Goal: Answer question/provide support: Share knowledge or assist other users

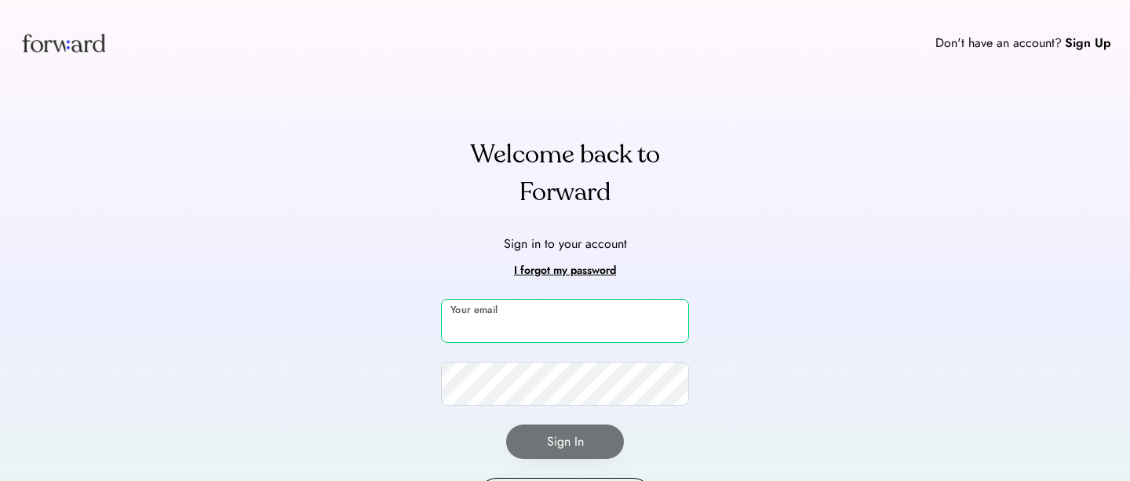
click at [534, 321] on input "email" at bounding box center [565, 321] width 248 height 44
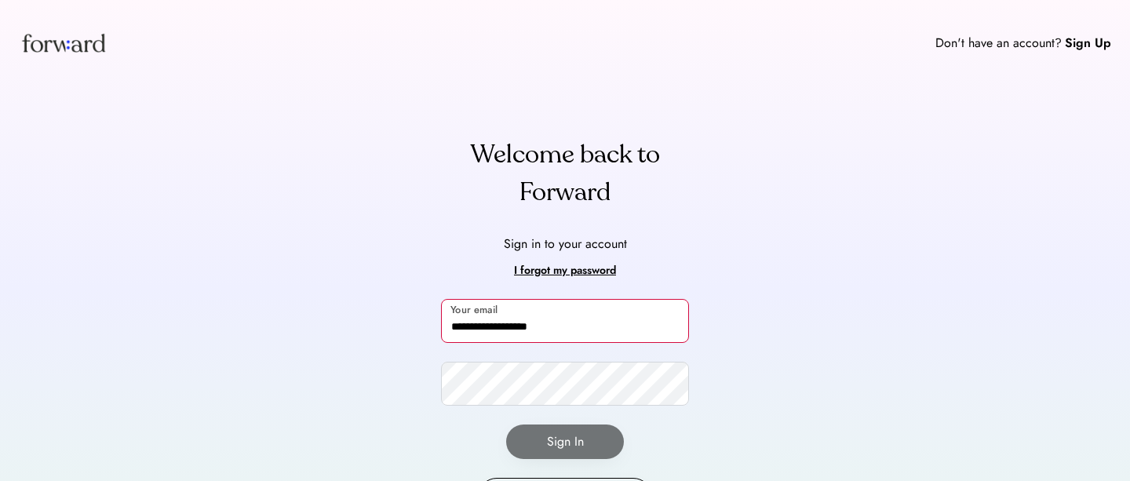
type input "**********"
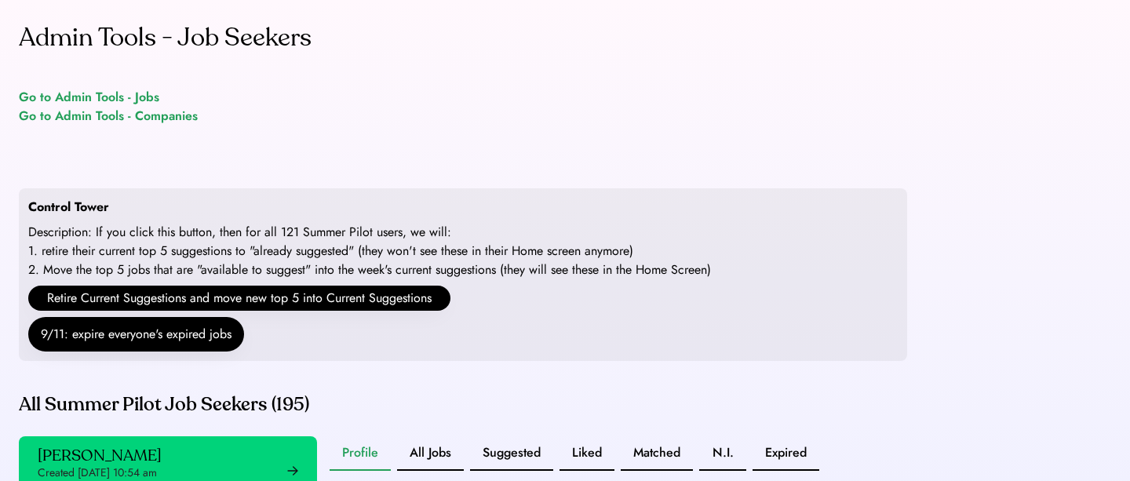
scroll to position [54, 0]
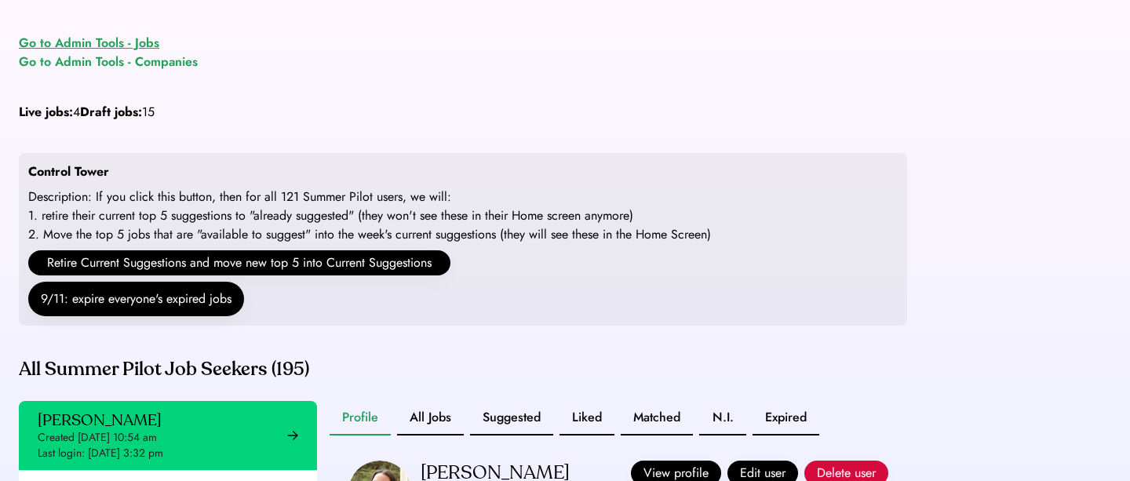
click at [142, 48] on div "Go to Admin Tools - Jobs" at bounding box center [89, 43] width 141 height 19
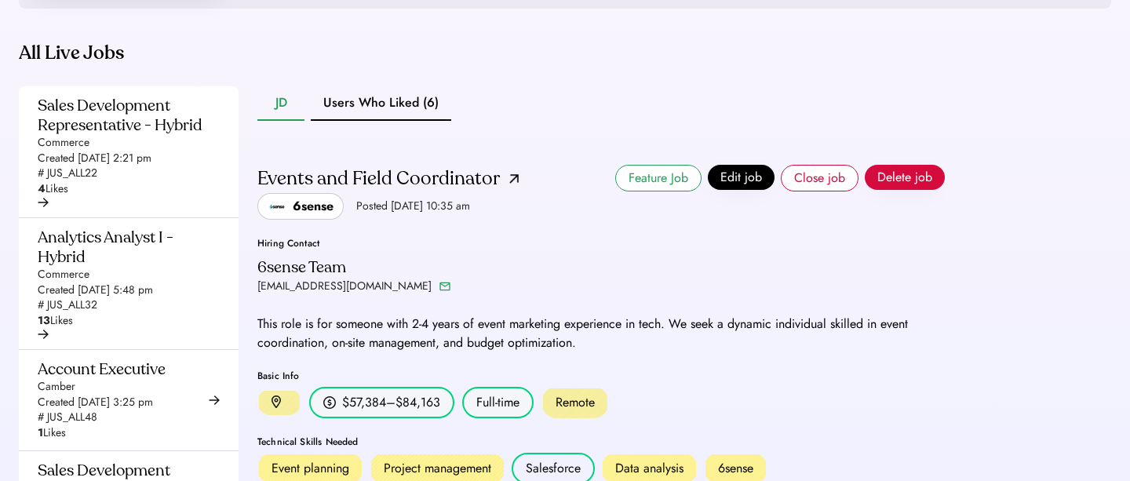
scroll to position [88, 0]
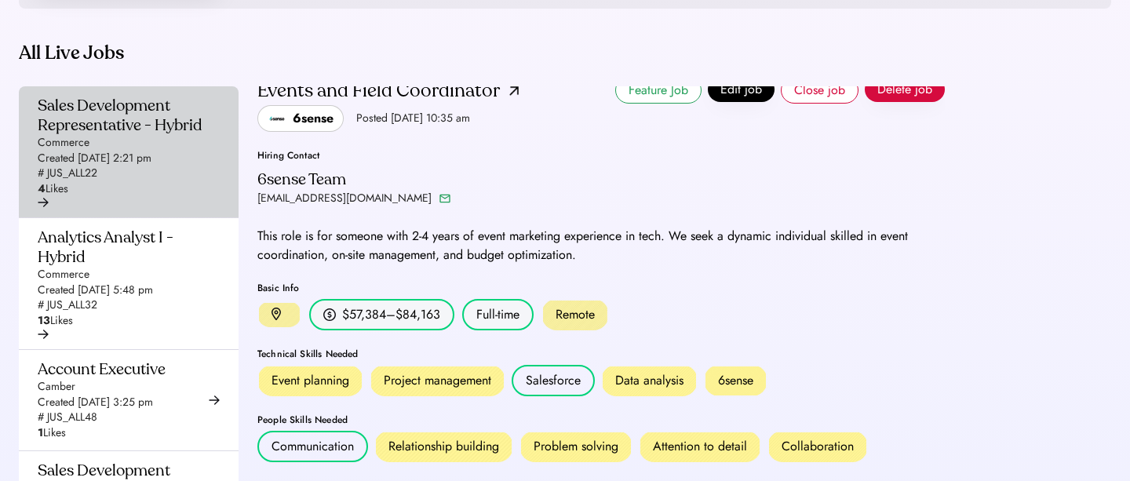
click at [154, 180] on div "Sales Development Representative - Hybrid Commerce Created [DATE] 2:21 pm # JUS…" at bounding box center [124, 146] width 173 height 101
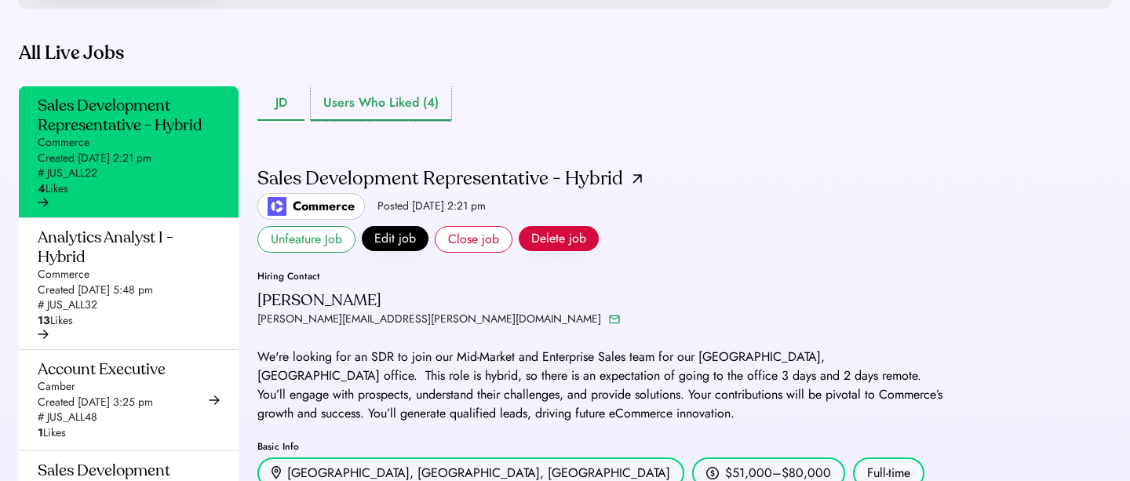
click at [377, 121] on button "Users Who Liked (4)" at bounding box center [381, 103] width 141 height 35
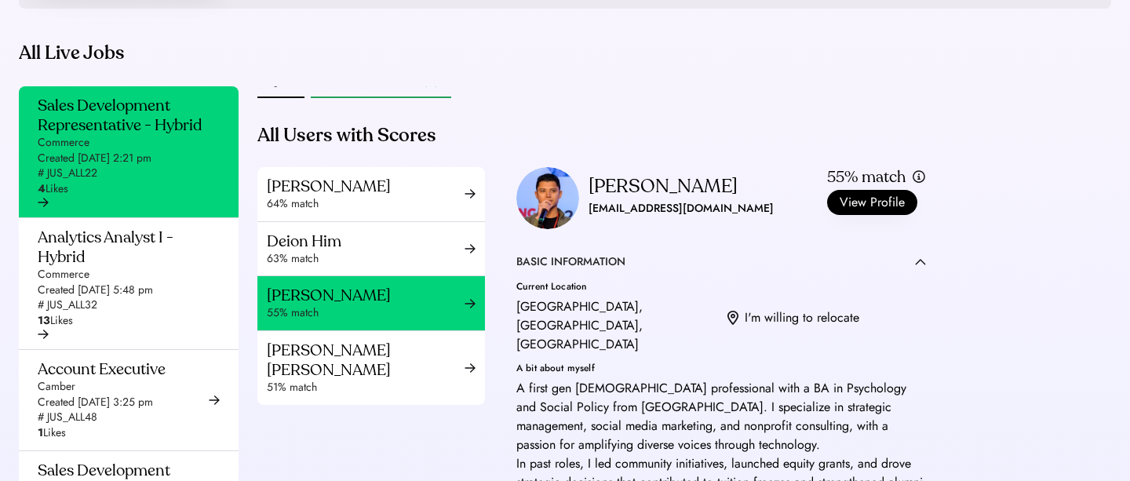
scroll to position [8, 0]
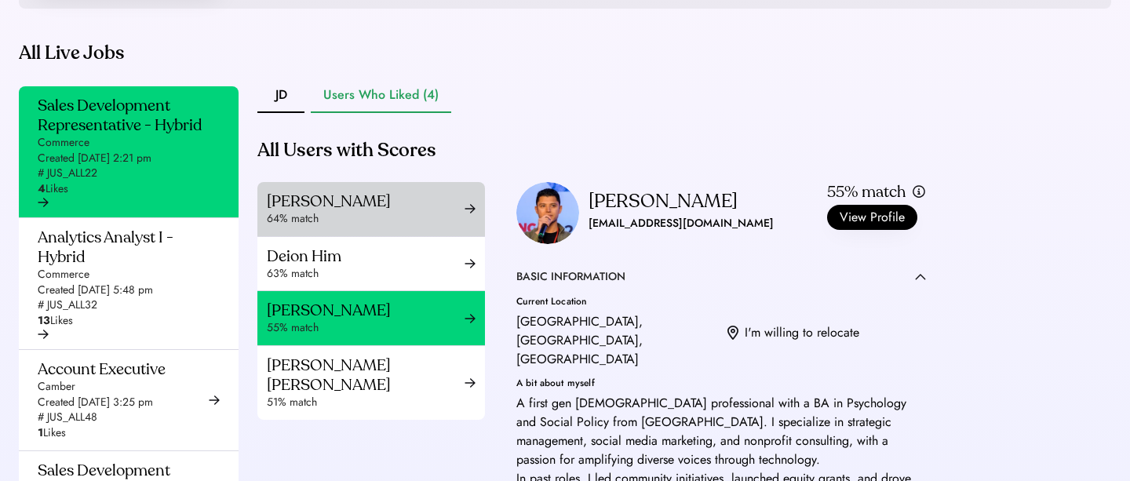
click at [410, 227] on div "64% match" at bounding box center [366, 219] width 198 height 16
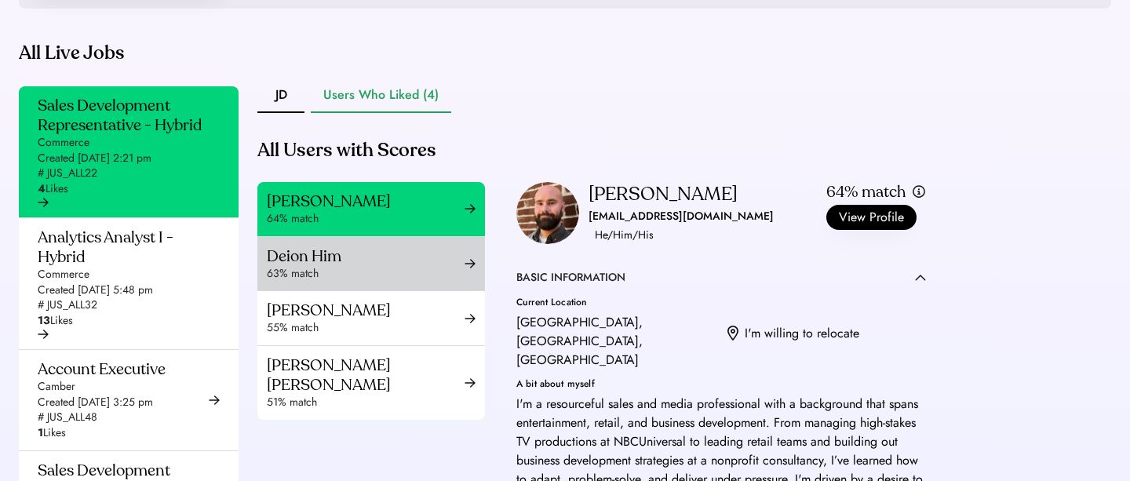
click at [394, 266] on div "Deion Him" at bounding box center [366, 257] width 198 height 20
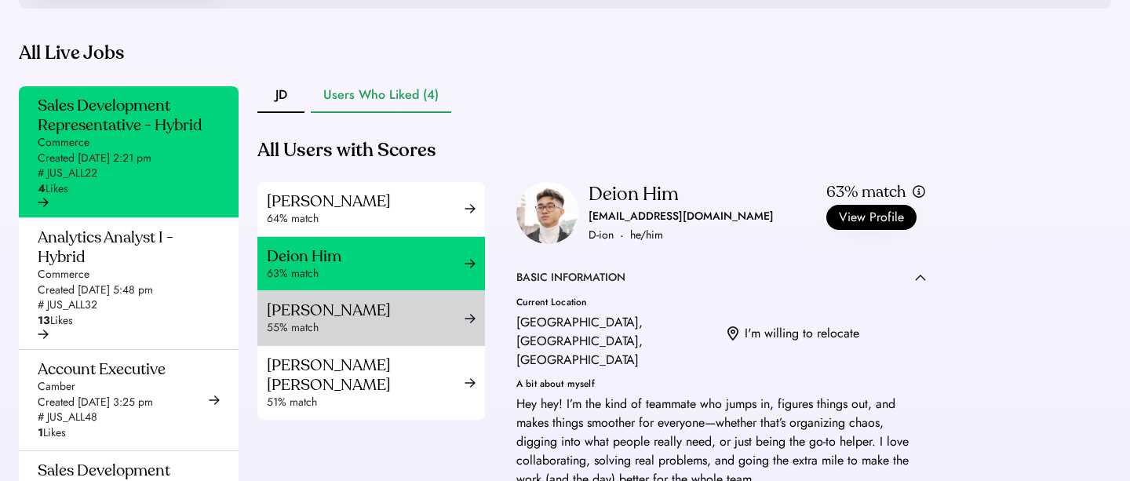
click at [354, 336] on div "55% match" at bounding box center [366, 328] width 198 height 16
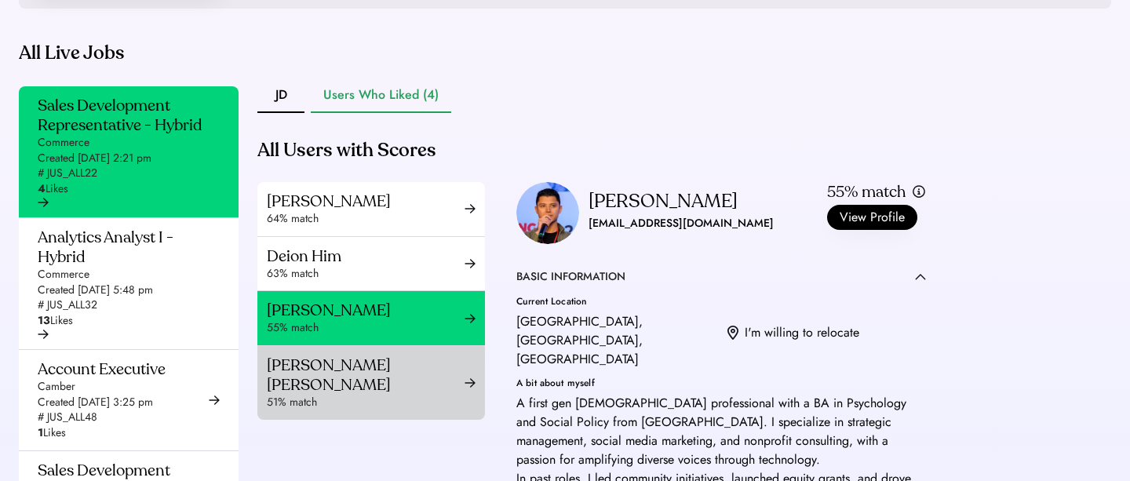
click at [341, 395] on div "[PERSON_NAME] [PERSON_NAME]" at bounding box center [366, 375] width 198 height 39
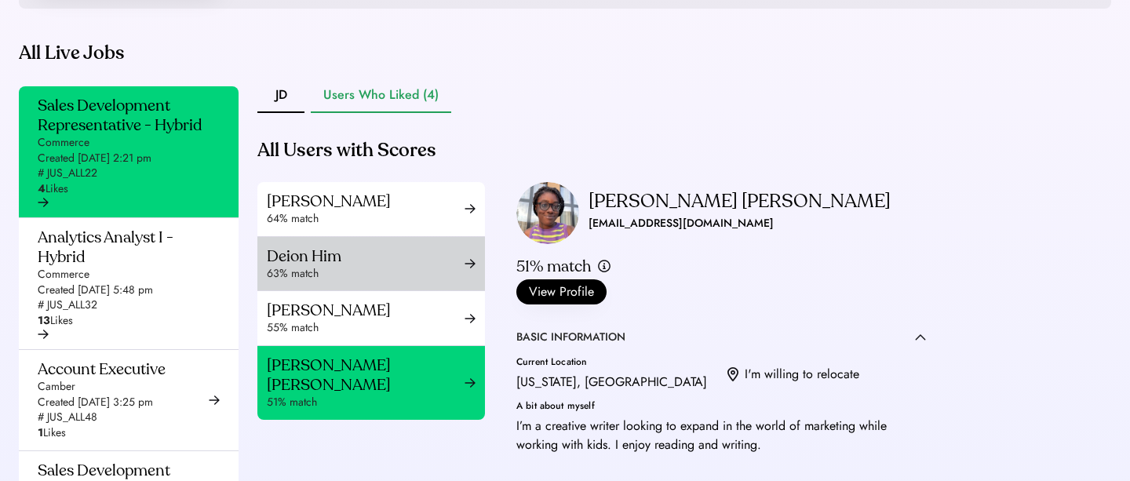
click at [336, 282] on div "63% match" at bounding box center [366, 274] width 198 height 16
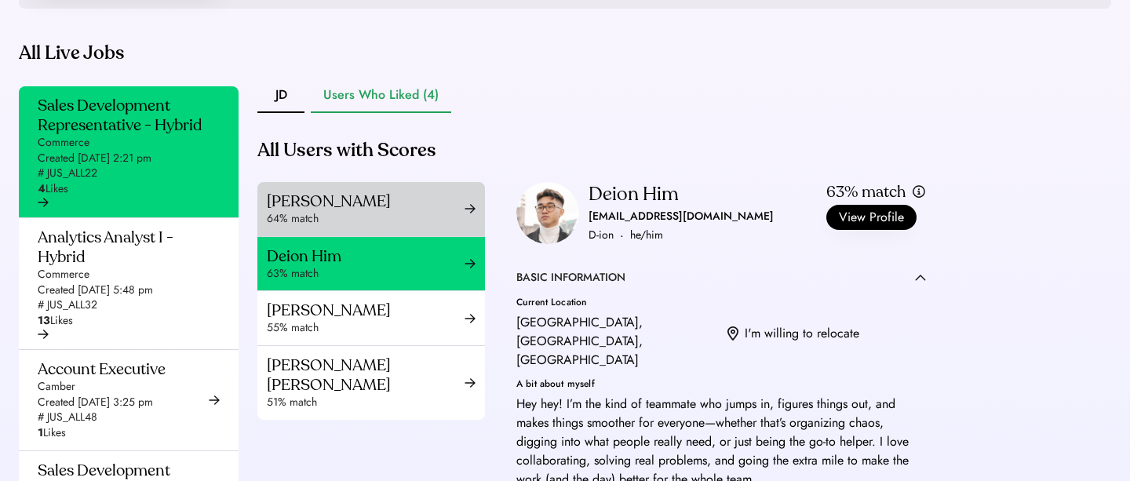
click at [330, 211] on div "[PERSON_NAME]" at bounding box center [366, 202] width 198 height 20
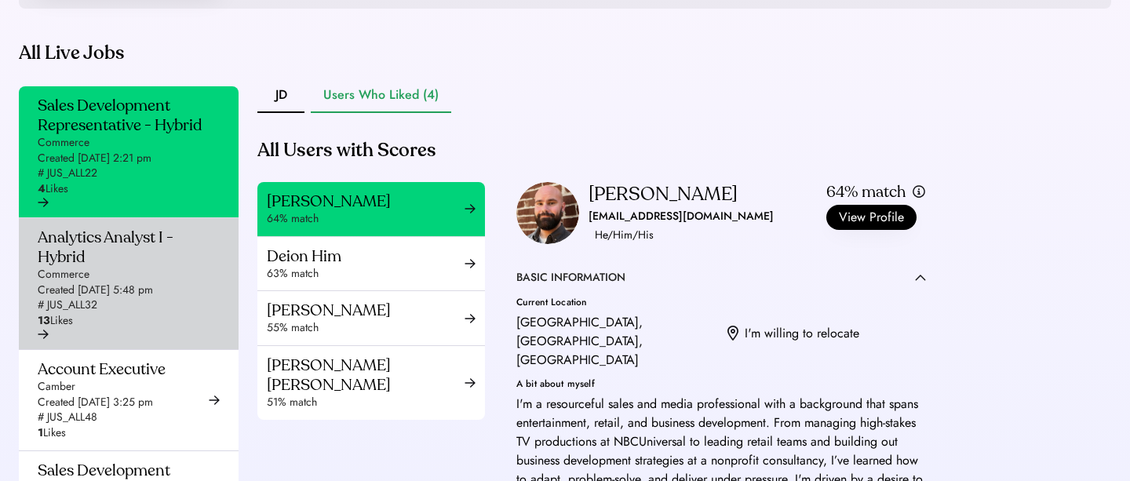
click at [153, 309] on div "Analytics Analyst I - Hybrid Commerce Created [DATE] 5:48 pm # JUS_ALL32 13 Lik…" at bounding box center [124, 278] width 173 height 101
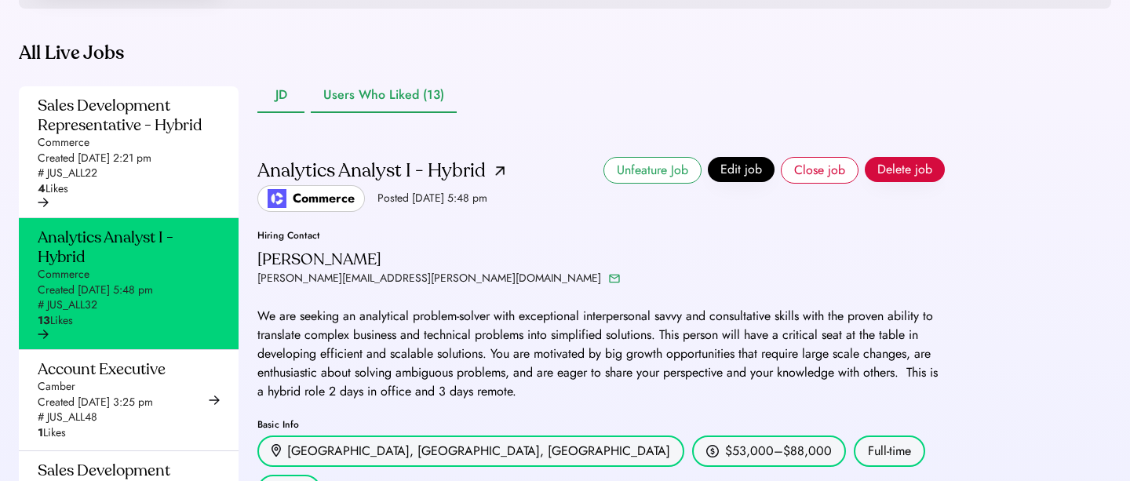
click at [372, 113] on button "Users Who Liked (13)" at bounding box center [384, 96] width 146 height 35
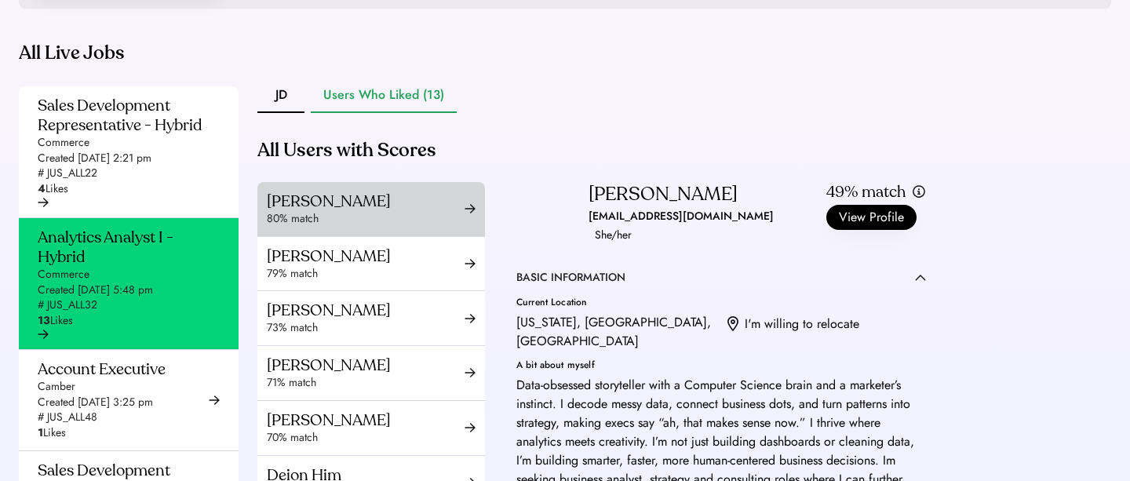
click at [439, 227] on div "80% match" at bounding box center [366, 219] width 198 height 16
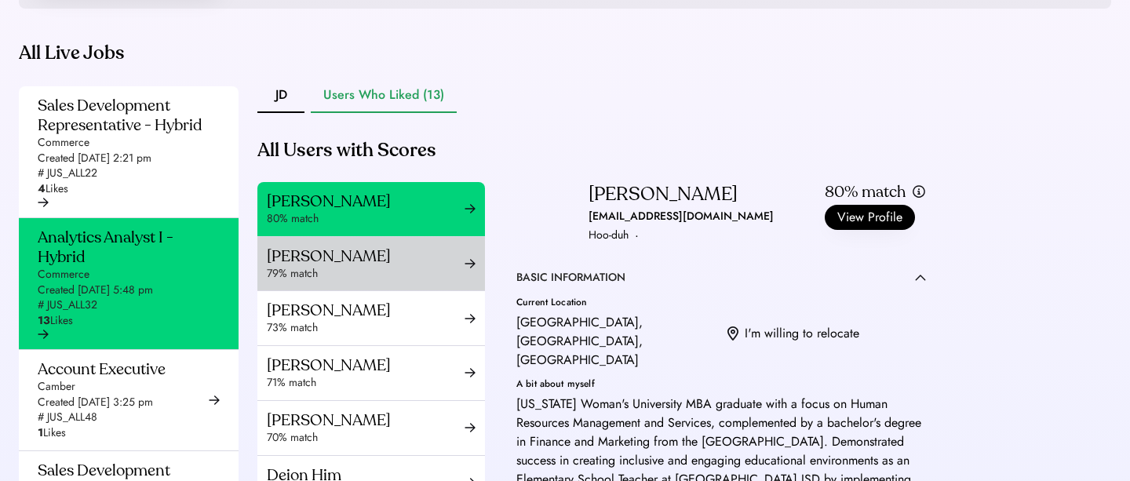
click at [429, 266] on div "[PERSON_NAME]" at bounding box center [366, 257] width 198 height 20
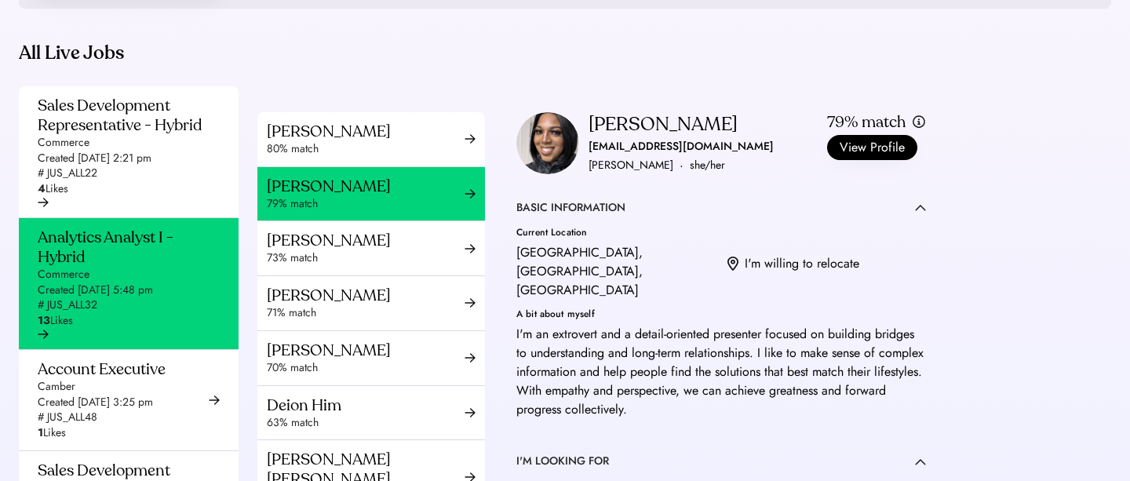
scroll to position [68, 0]
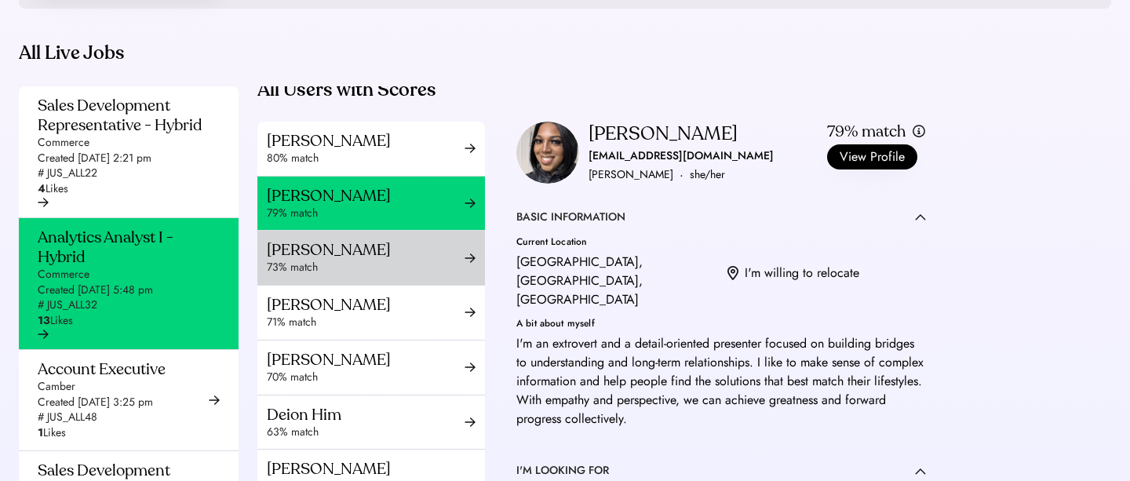
click at [429, 260] on div "[PERSON_NAME]" at bounding box center [366, 250] width 198 height 20
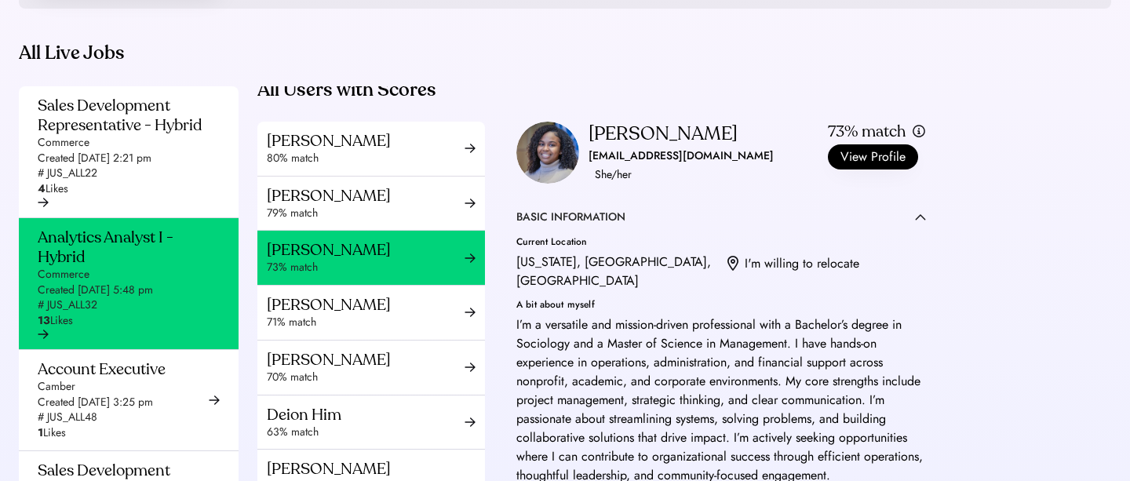
scroll to position [151, 0]
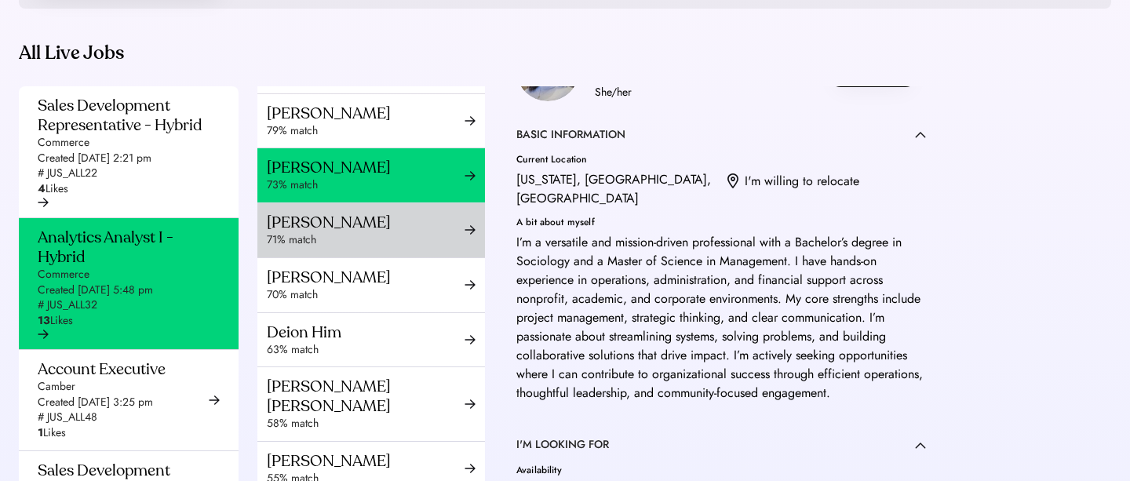
click at [428, 248] on div "71% match" at bounding box center [366, 240] width 198 height 16
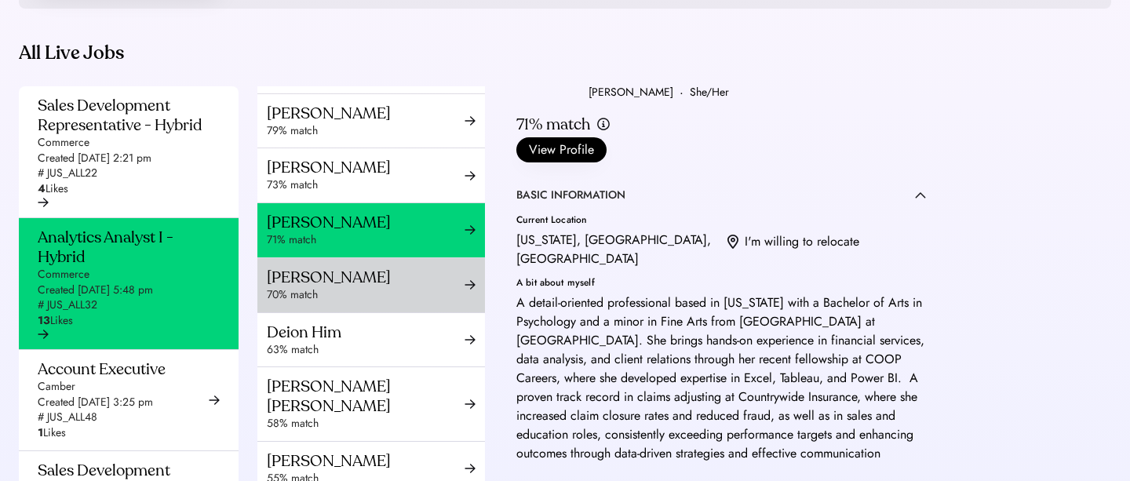
click at [427, 303] on div "70% match" at bounding box center [366, 295] width 198 height 16
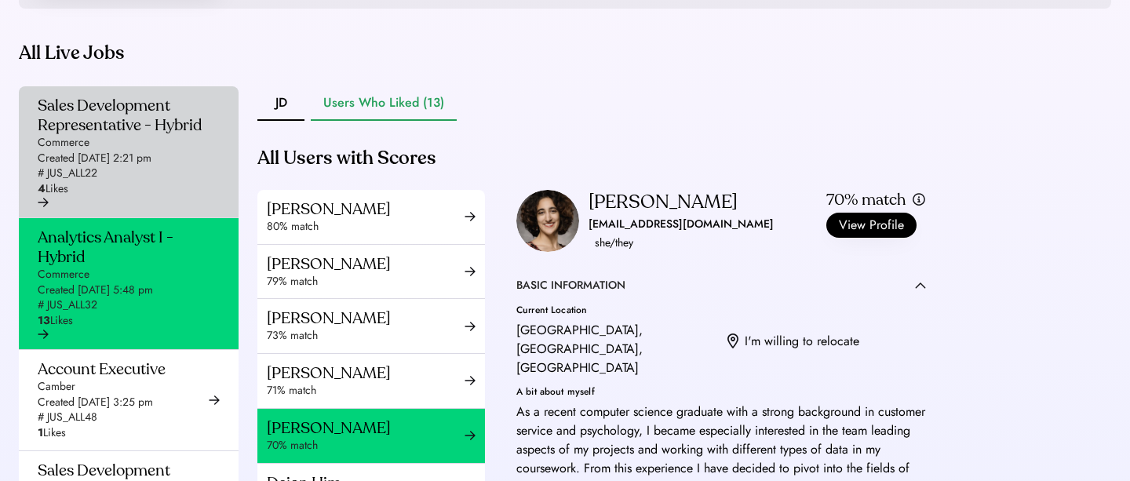
click at [119, 135] on div "Sales Development Representative - Hybrid" at bounding box center [124, 115] width 173 height 39
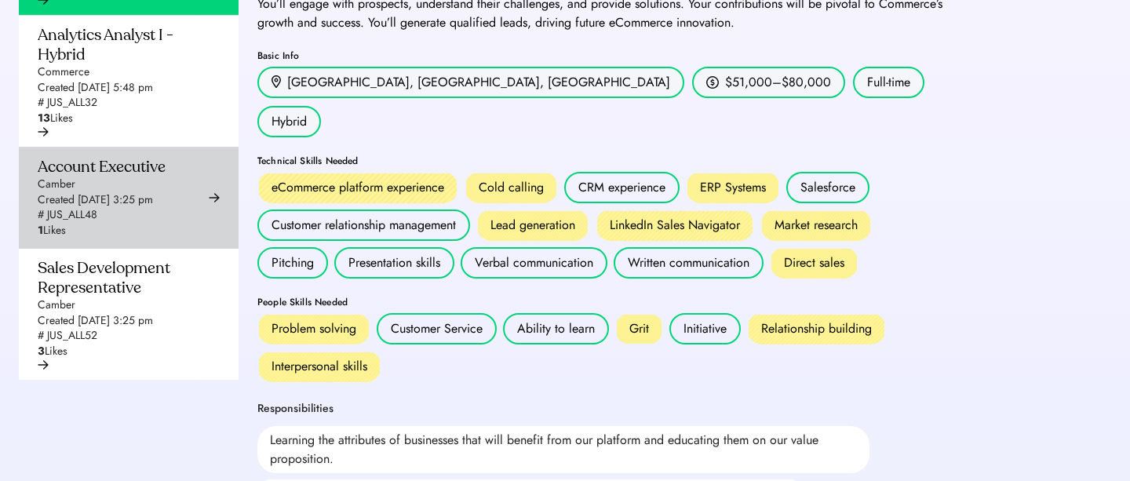
scroll to position [597, 0]
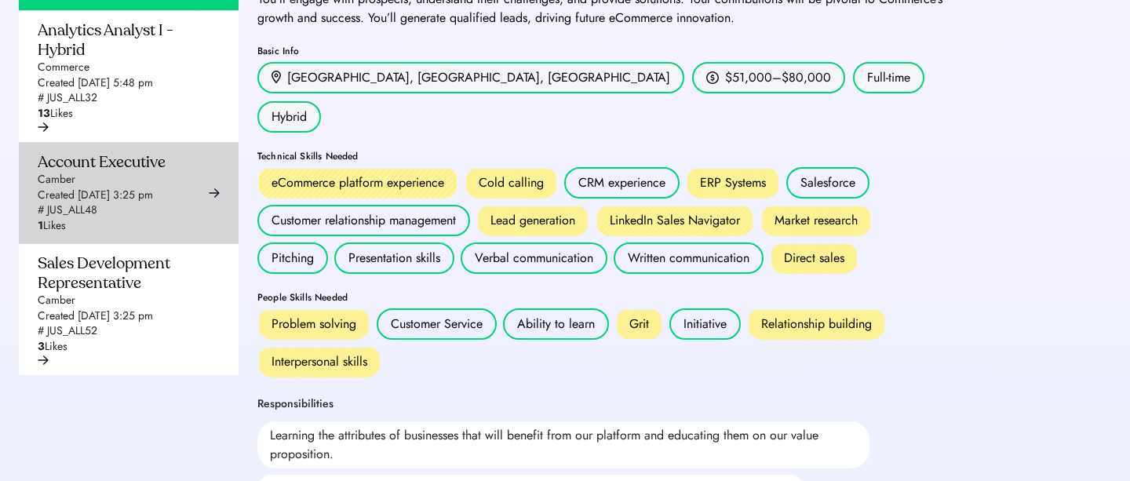
click at [125, 234] on div "Account Executive Camber Created [DATE] 3:25 pm # JUS_ALL48 1 Likes" at bounding box center [102, 193] width 128 height 82
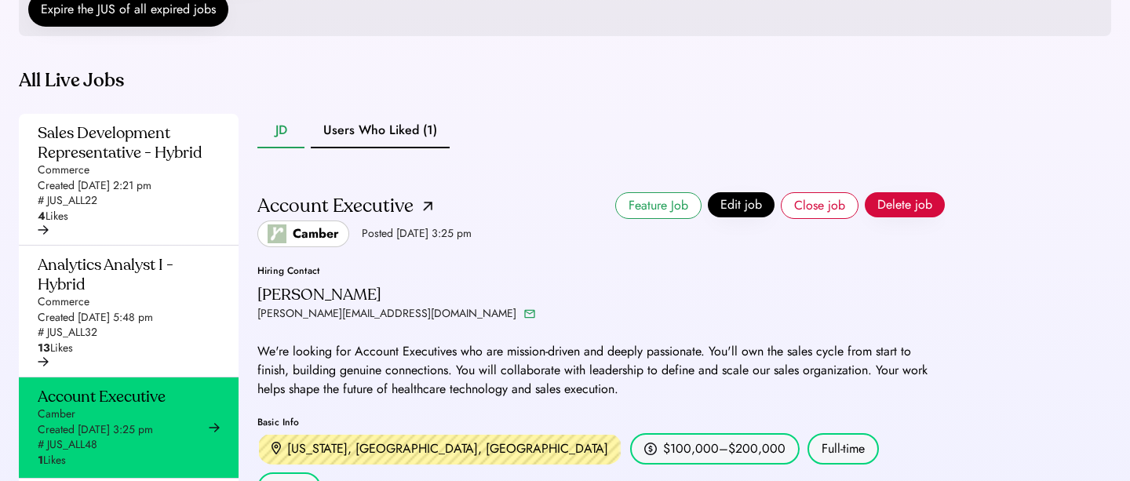
scroll to position [365, 0]
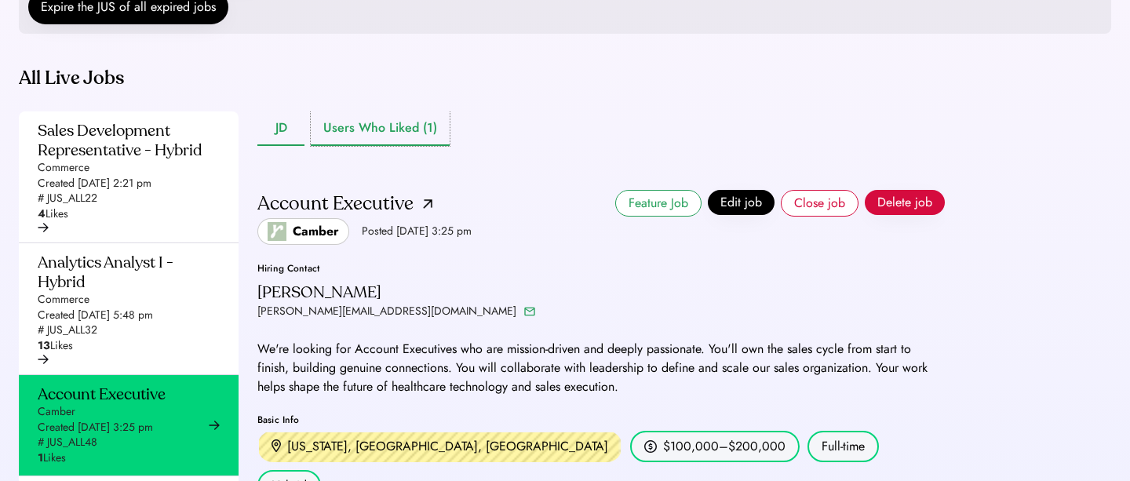
click at [386, 146] on button "Users Who Liked (1)" at bounding box center [380, 128] width 139 height 35
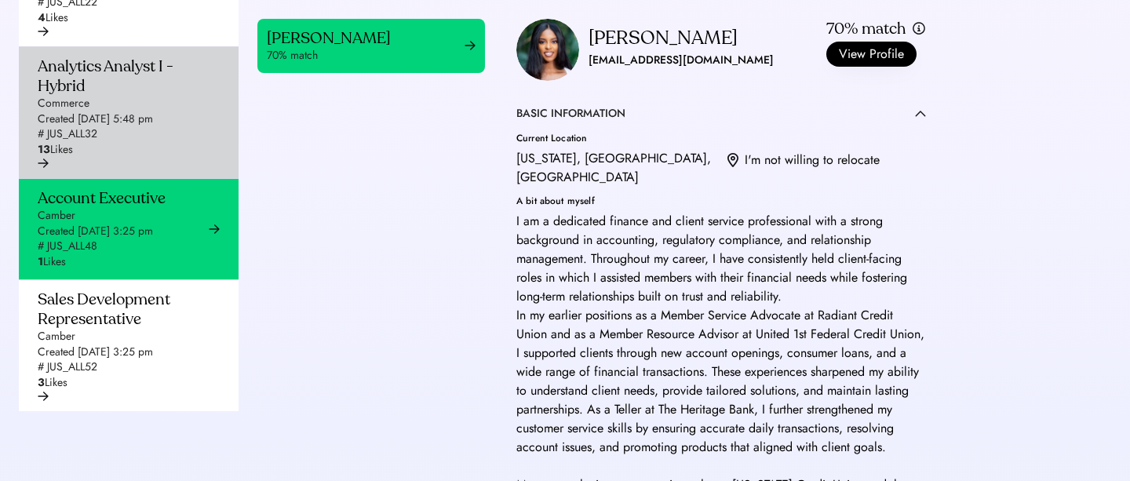
scroll to position [573, 0]
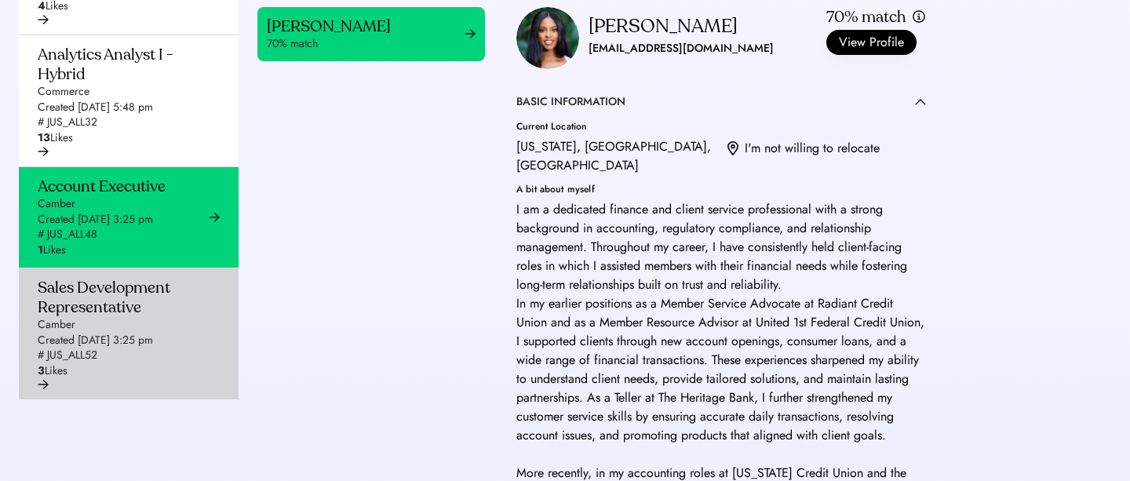
click at [92, 363] on div "# JUS_ALL52" at bounding box center [68, 356] width 60 height 16
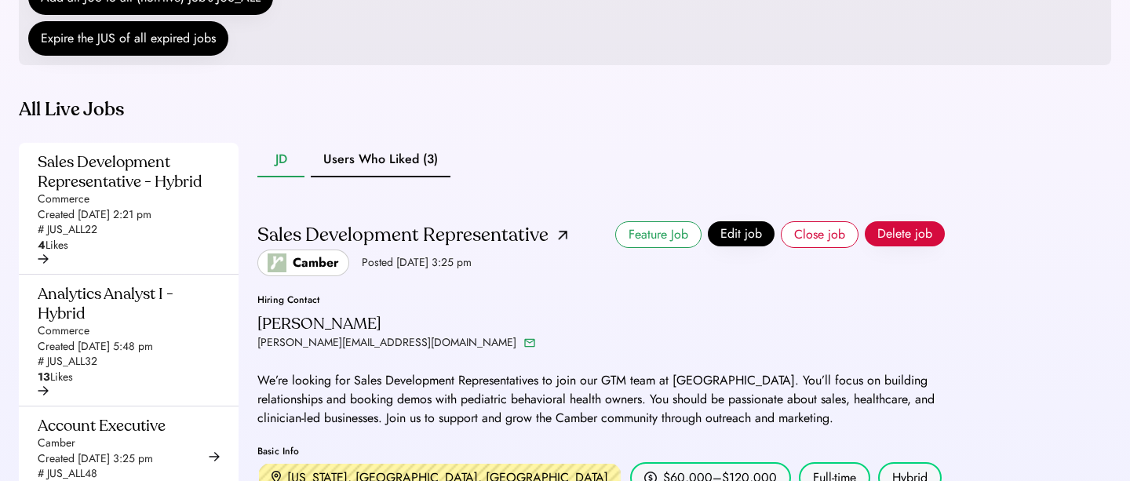
scroll to position [137, 0]
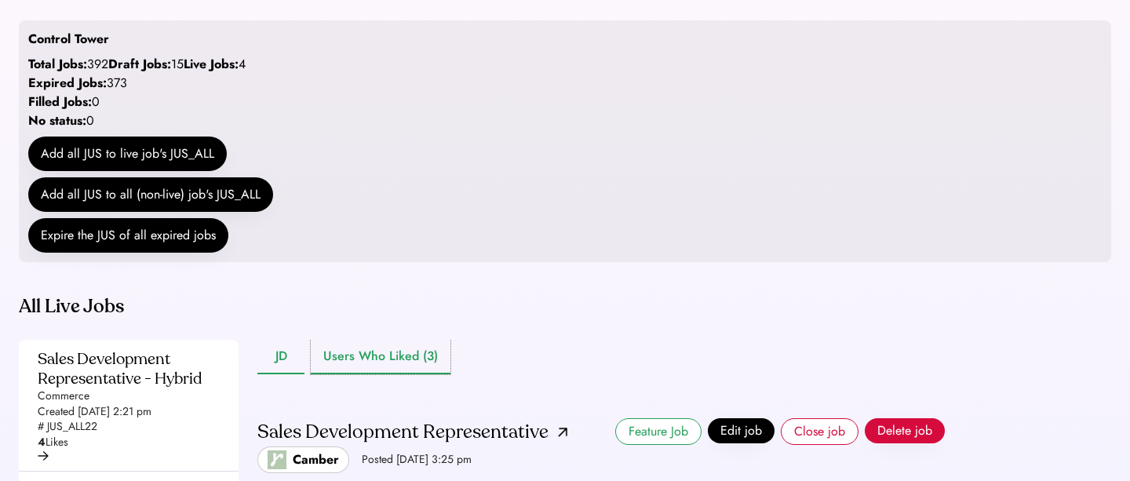
click at [375, 374] on button "Users Who Liked (3)" at bounding box center [381, 357] width 140 height 35
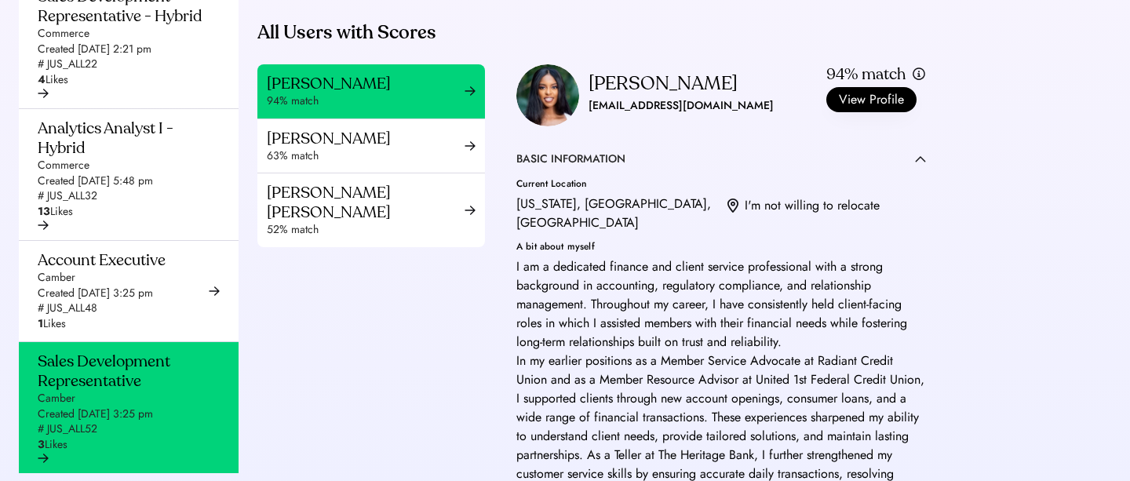
scroll to position [19, 0]
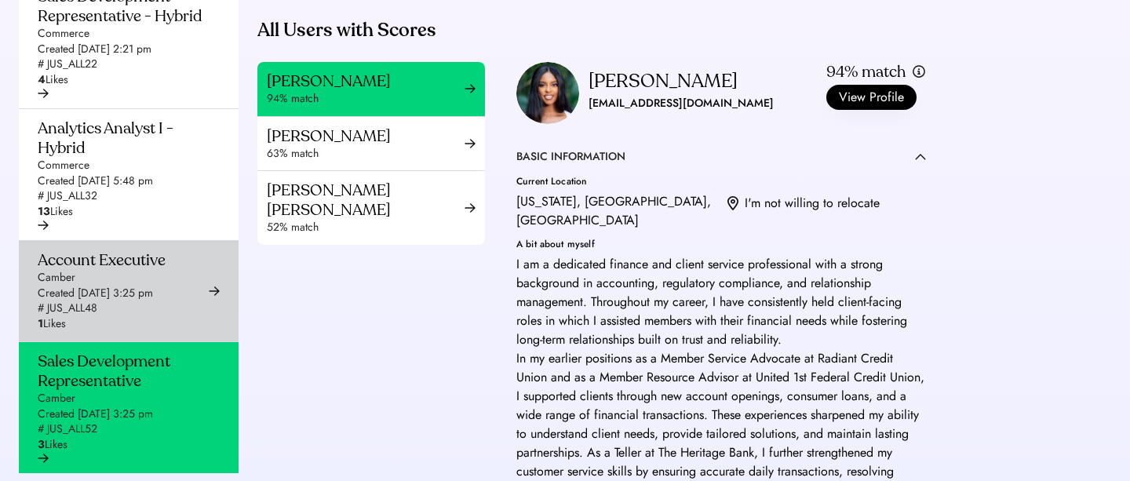
click at [108, 301] on div "Created [DATE] 3:25 pm" at bounding box center [95, 294] width 115 height 16
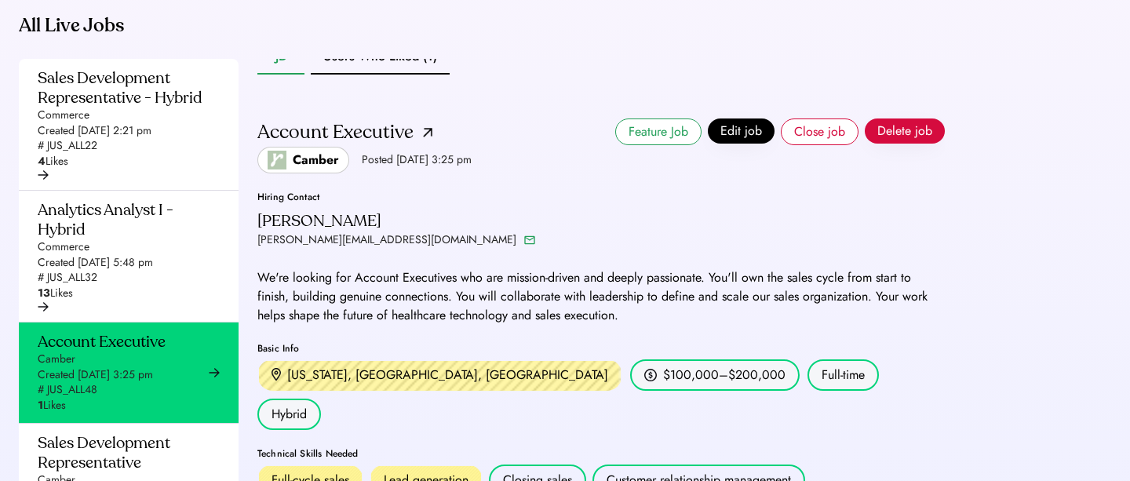
scroll to position [416, 0]
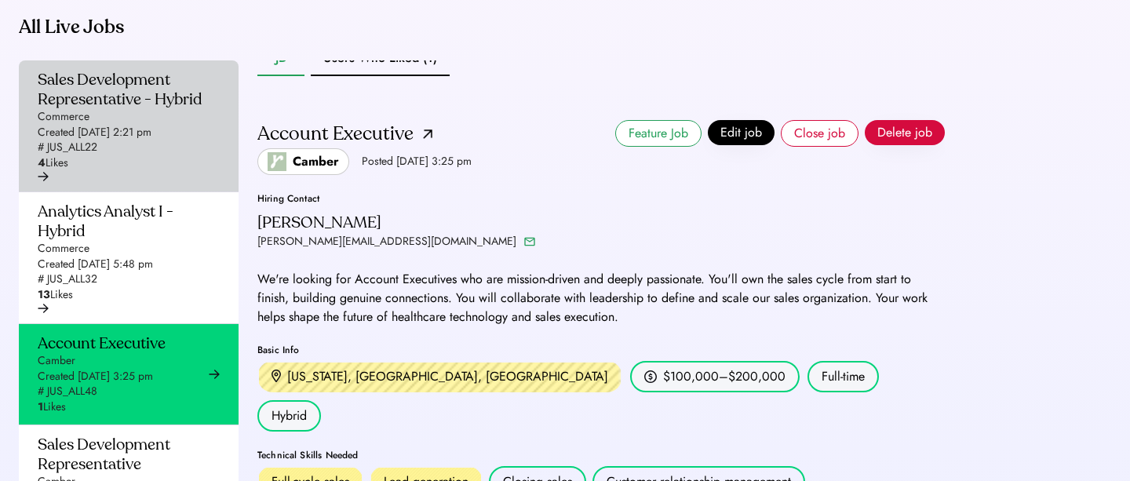
click at [141, 171] on div "Sales Development Representative - Hybrid Commerce Created [DATE] 2:21 pm # JUS…" at bounding box center [124, 120] width 173 height 101
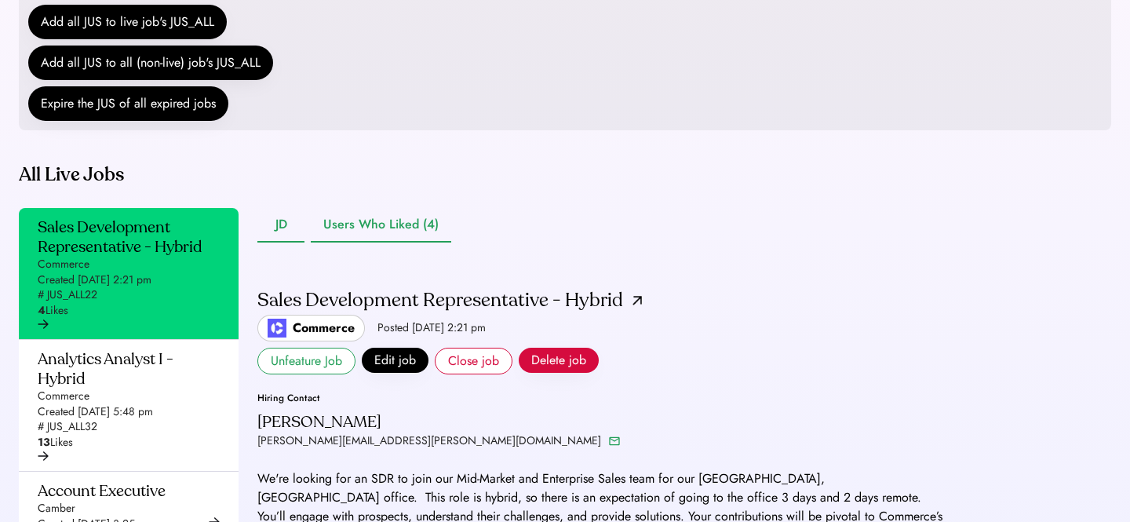
drag, startPoint x: 404, startPoint y: 264, endPoint x: 699, endPoint y: 230, distance: 297.1
click at [404, 243] on button "Users Who Liked (4)" at bounding box center [381, 225] width 141 height 35
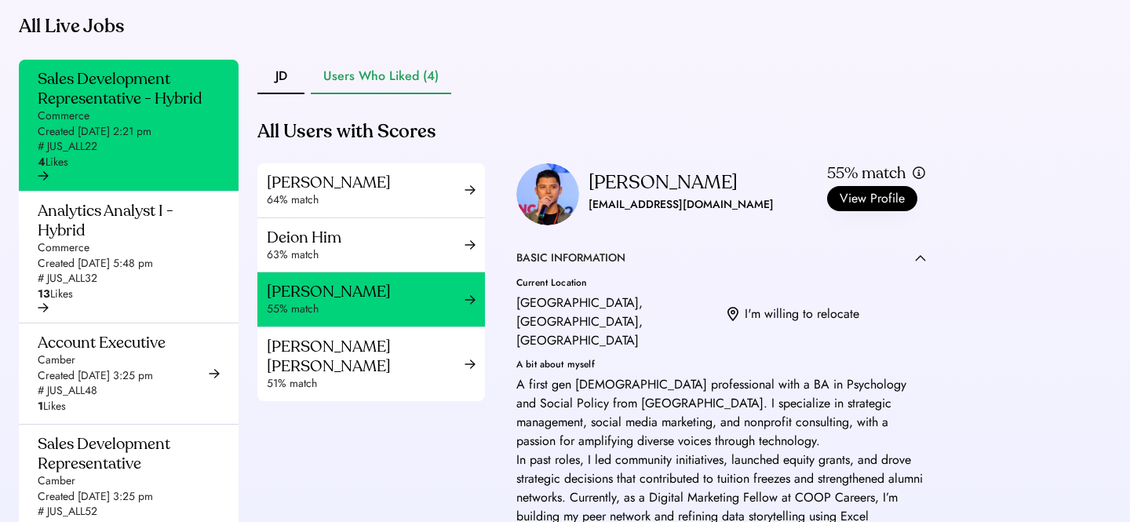
scroll to position [418, 0]
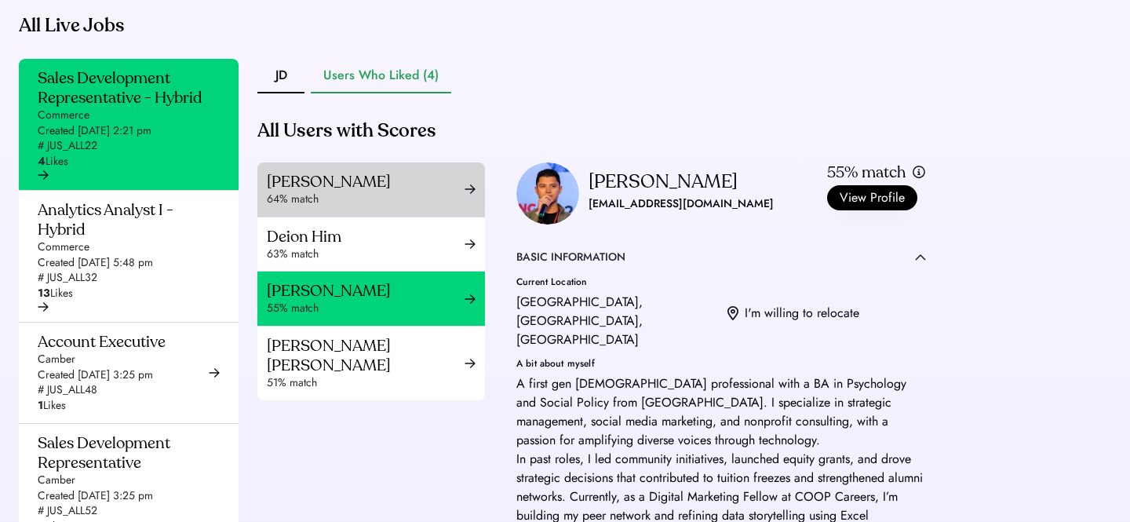
click at [382, 192] on div "[PERSON_NAME]" at bounding box center [366, 182] width 198 height 20
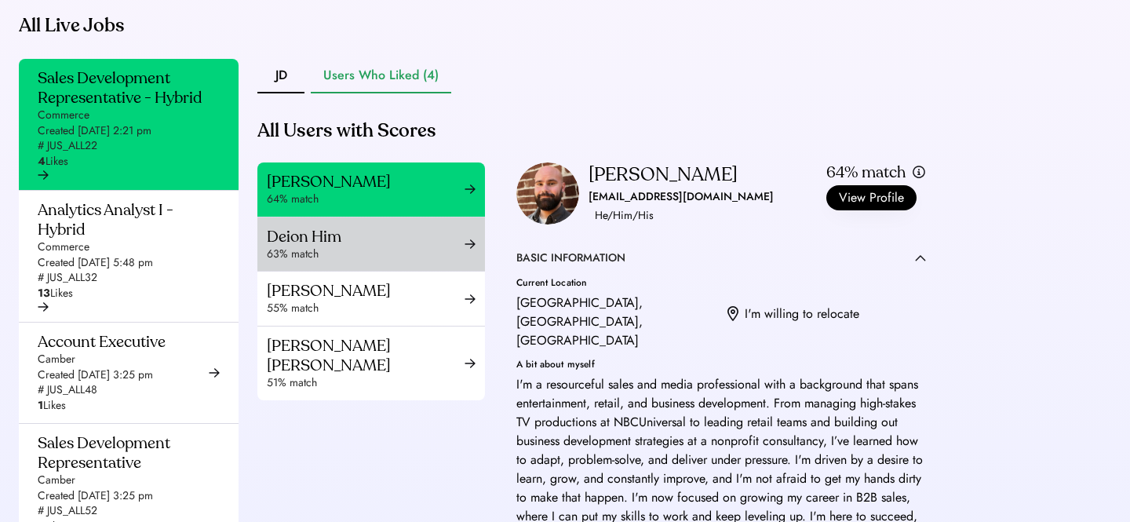
click at [338, 262] on div "63% match" at bounding box center [366, 255] width 198 height 16
